Goal: Task Accomplishment & Management: Manage account settings

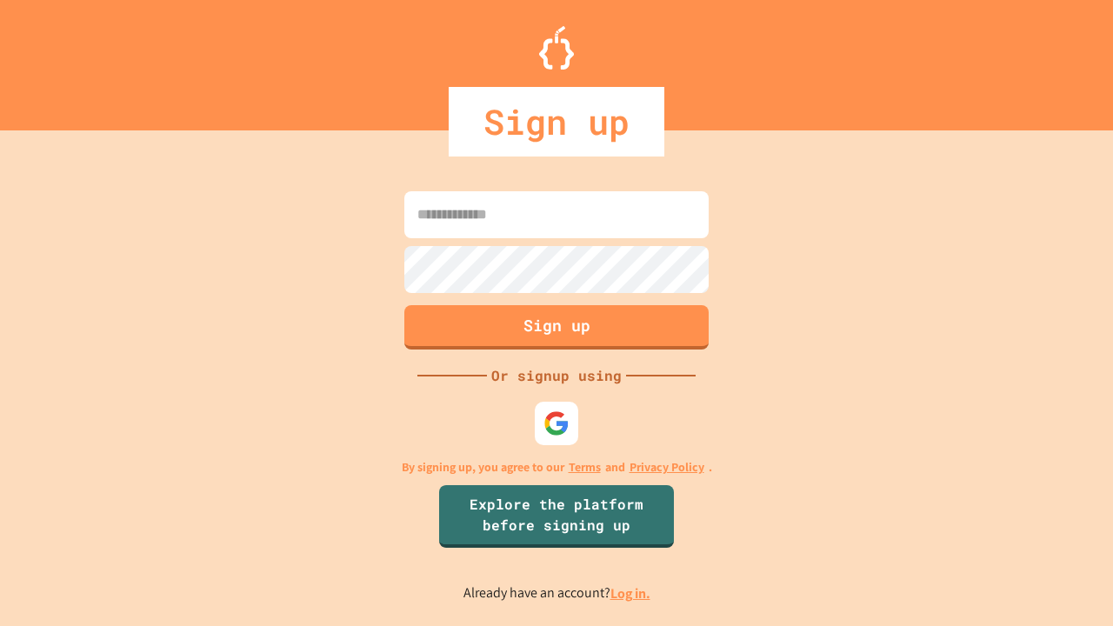
click at [632, 593] on link "Log in." at bounding box center [631, 594] width 40 height 18
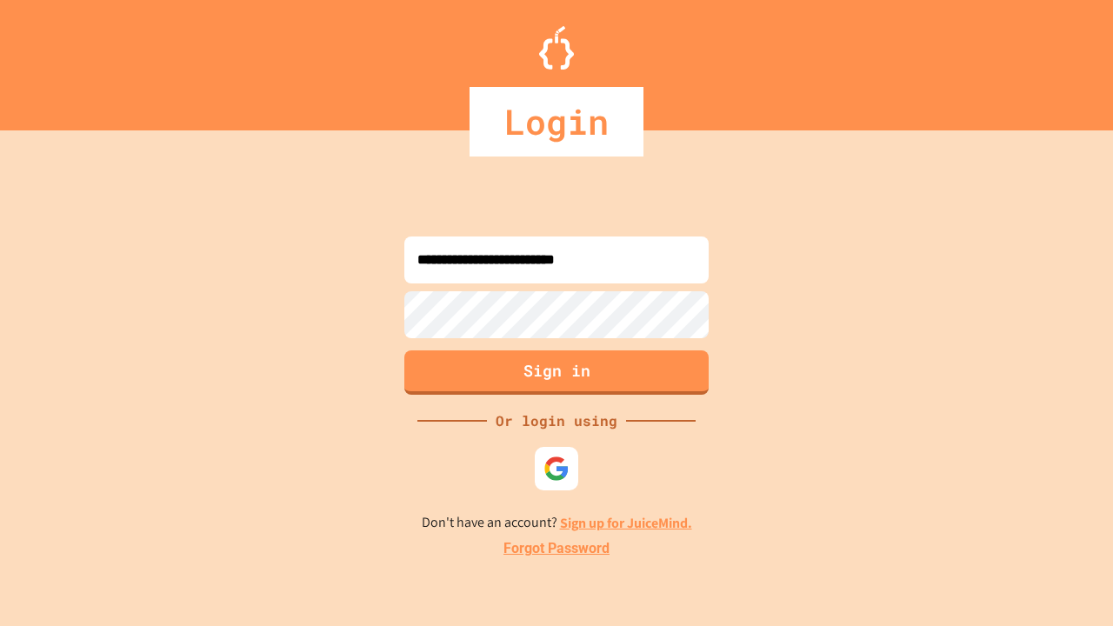
type input "**********"
